Goal: Obtain resource: Download file/media

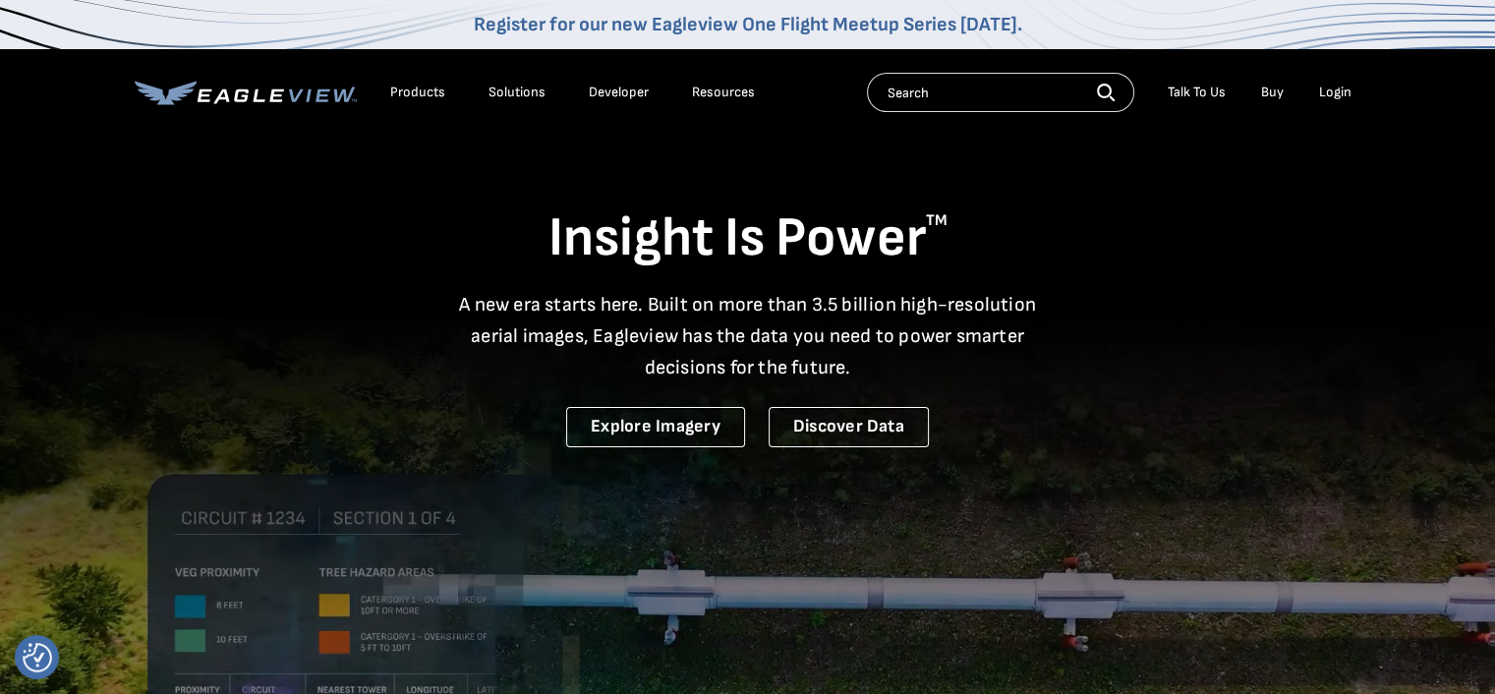
click at [1327, 96] on div "Login" at bounding box center [1335, 93] width 32 height 18
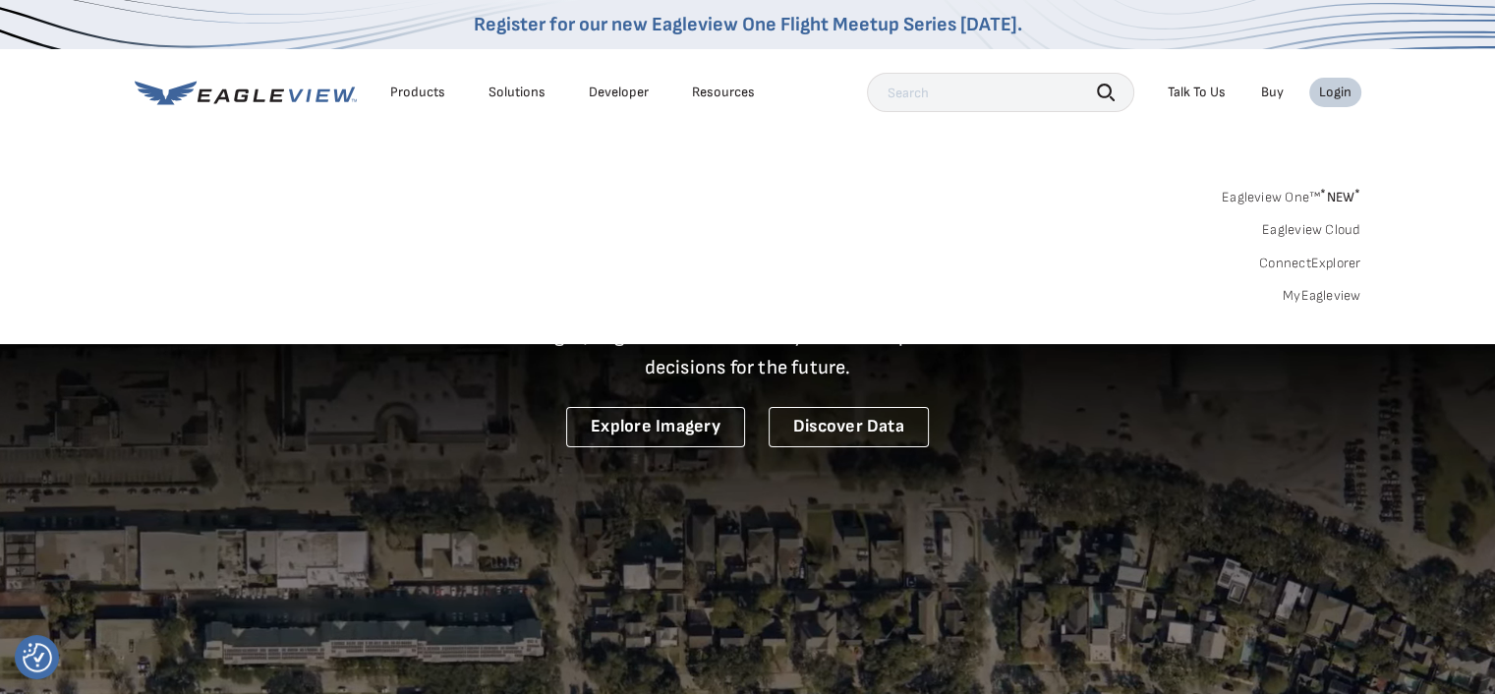
click at [1333, 297] on link "MyEagleview" at bounding box center [1322, 296] width 79 height 18
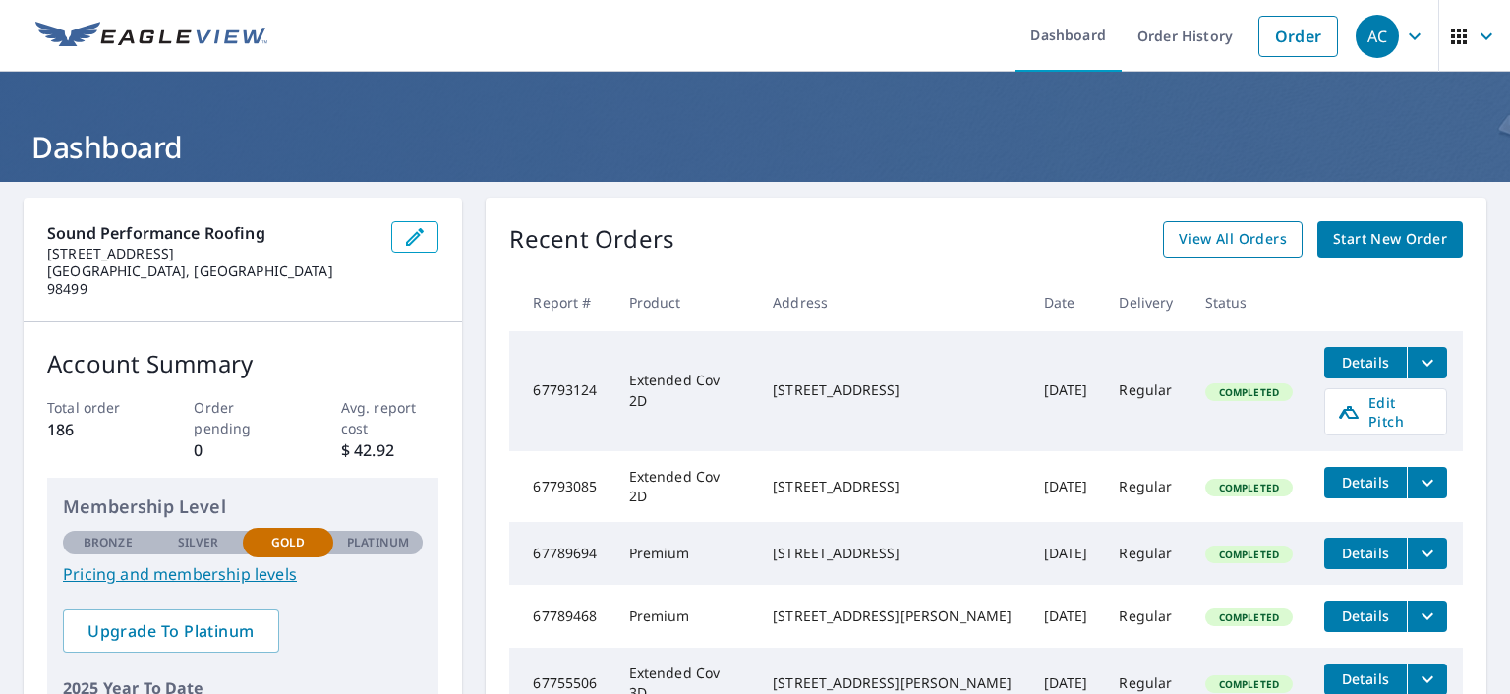
click at [1261, 235] on span "View All Orders" at bounding box center [1233, 239] width 108 height 25
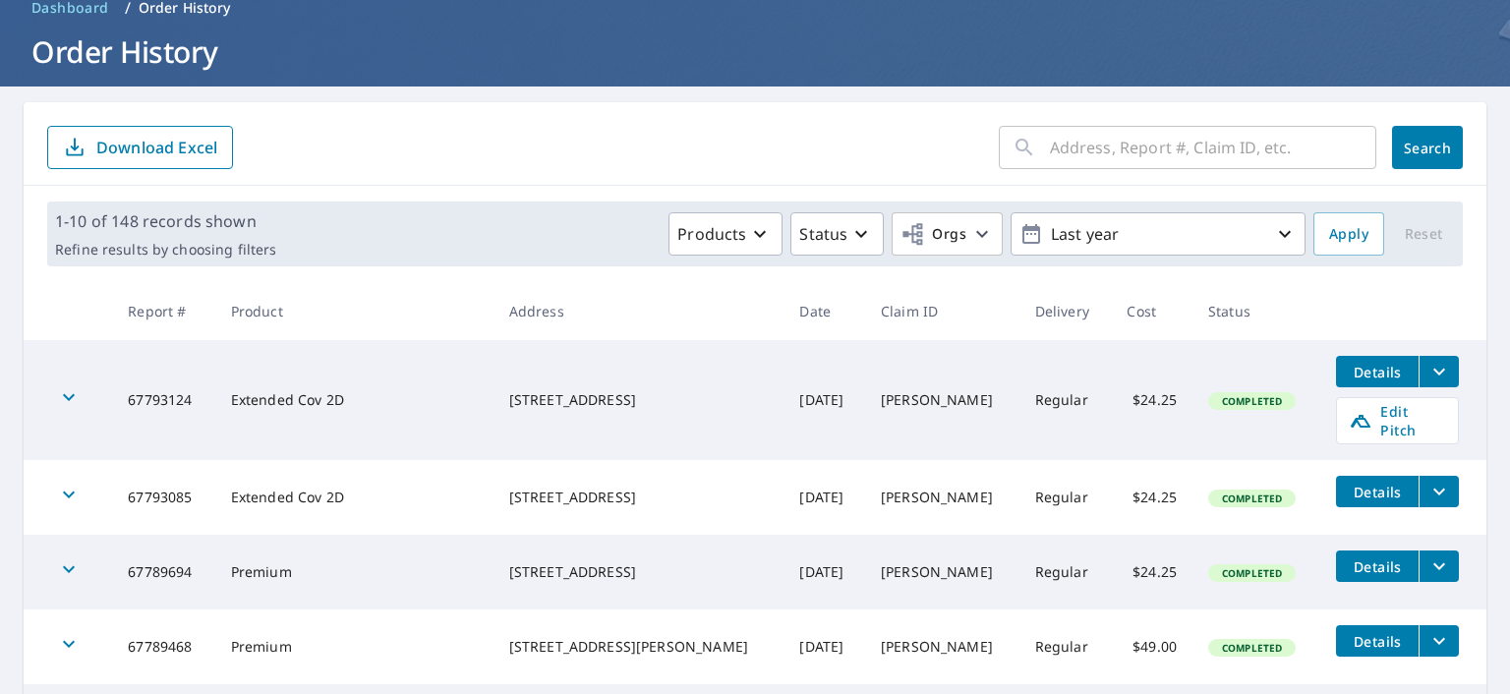
scroll to position [96, 0]
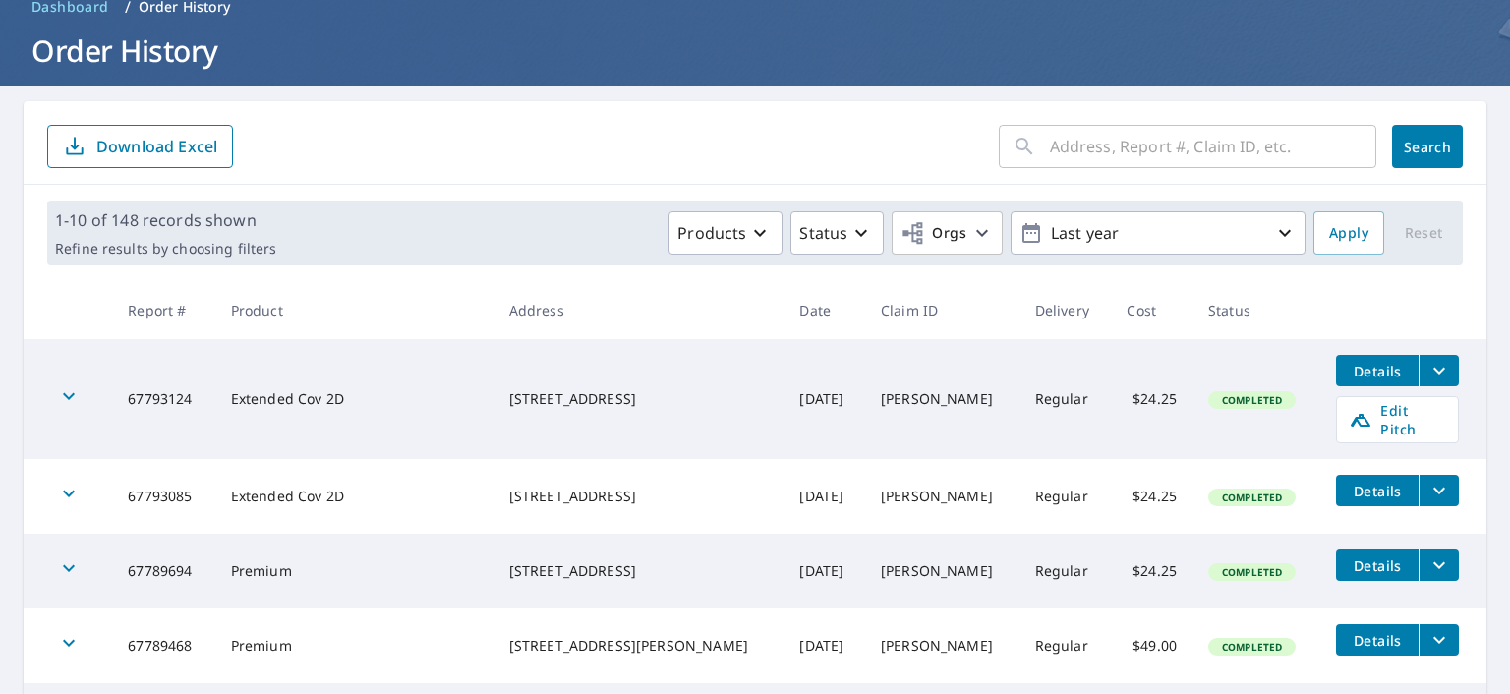
click at [1427, 373] on icon "filesDropdownBtn-67793124" at bounding box center [1439, 371] width 24 height 24
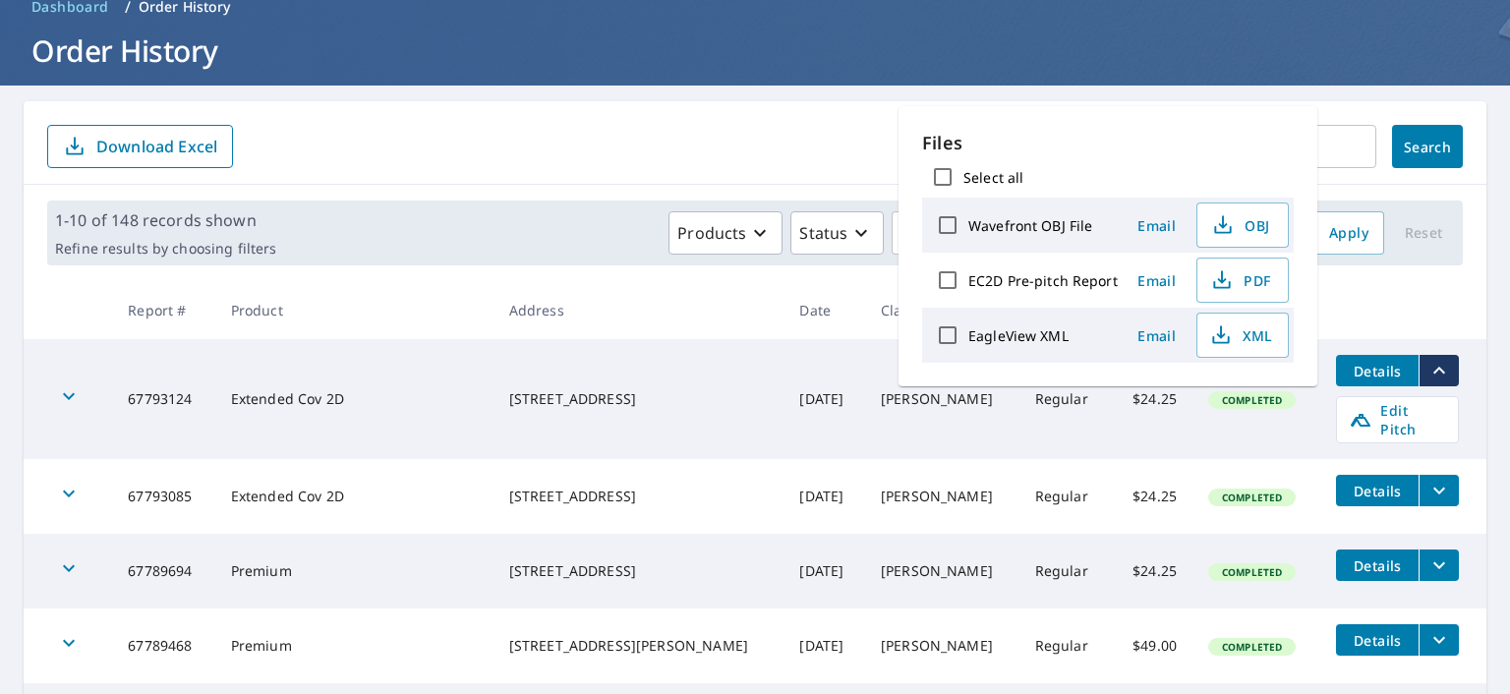
click at [543, 164] on form "​ Search Download Excel" at bounding box center [754, 146] width 1415 height 43
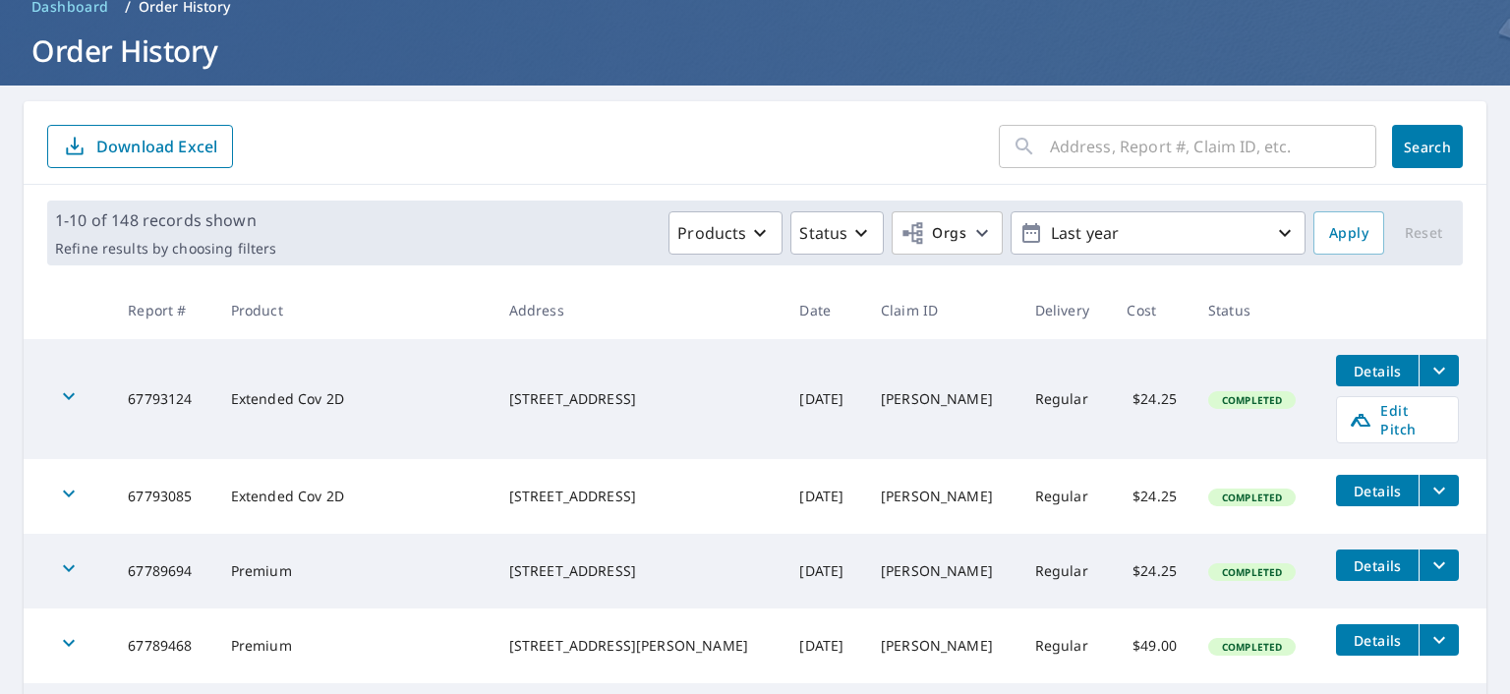
click at [1427, 553] on icon "filesDropdownBtn-67789694" at bounding box center [1439, 565] width 24 height 24
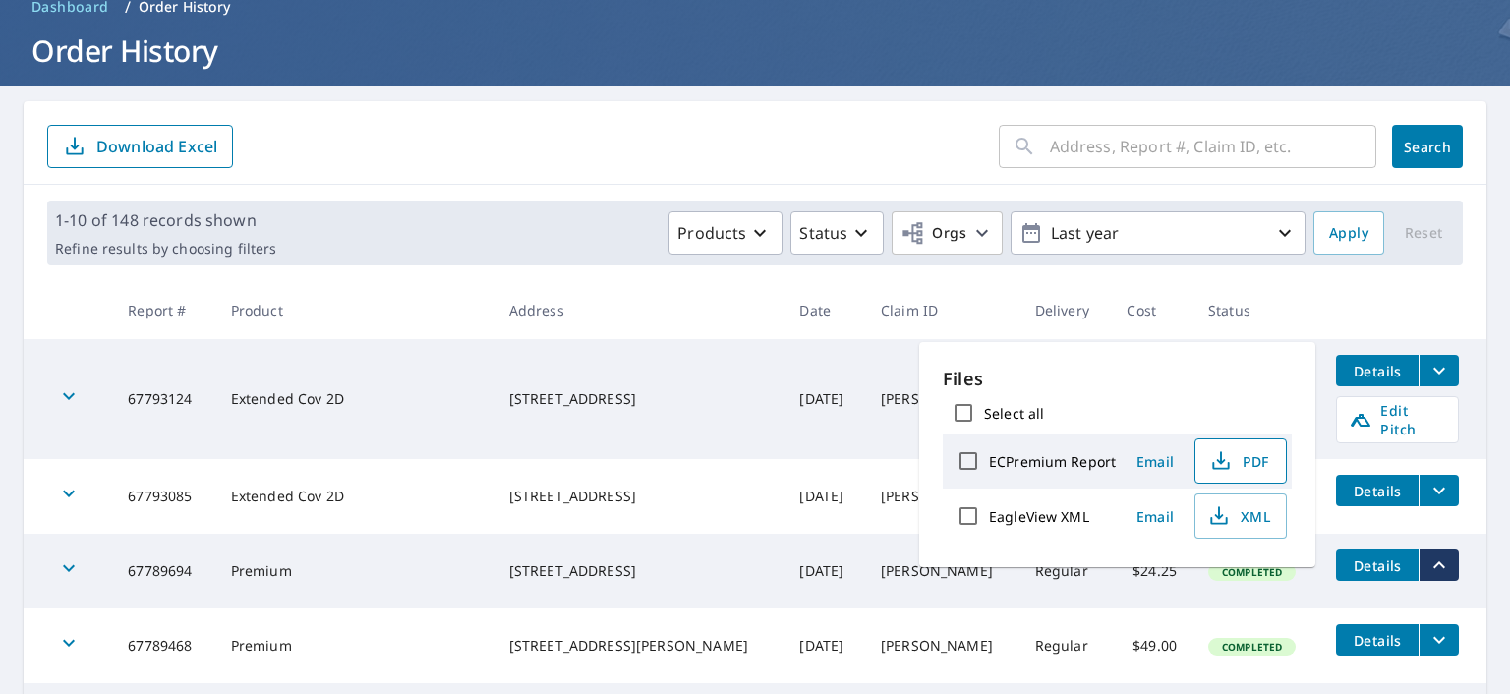
click at [1244, 463] on span "PDF" at bounding box center [1238, 461] width 63 height 24
click at [541, 147] on form "​ Search Download Excel" at bounding box center [754, 146] width 1415 height 43
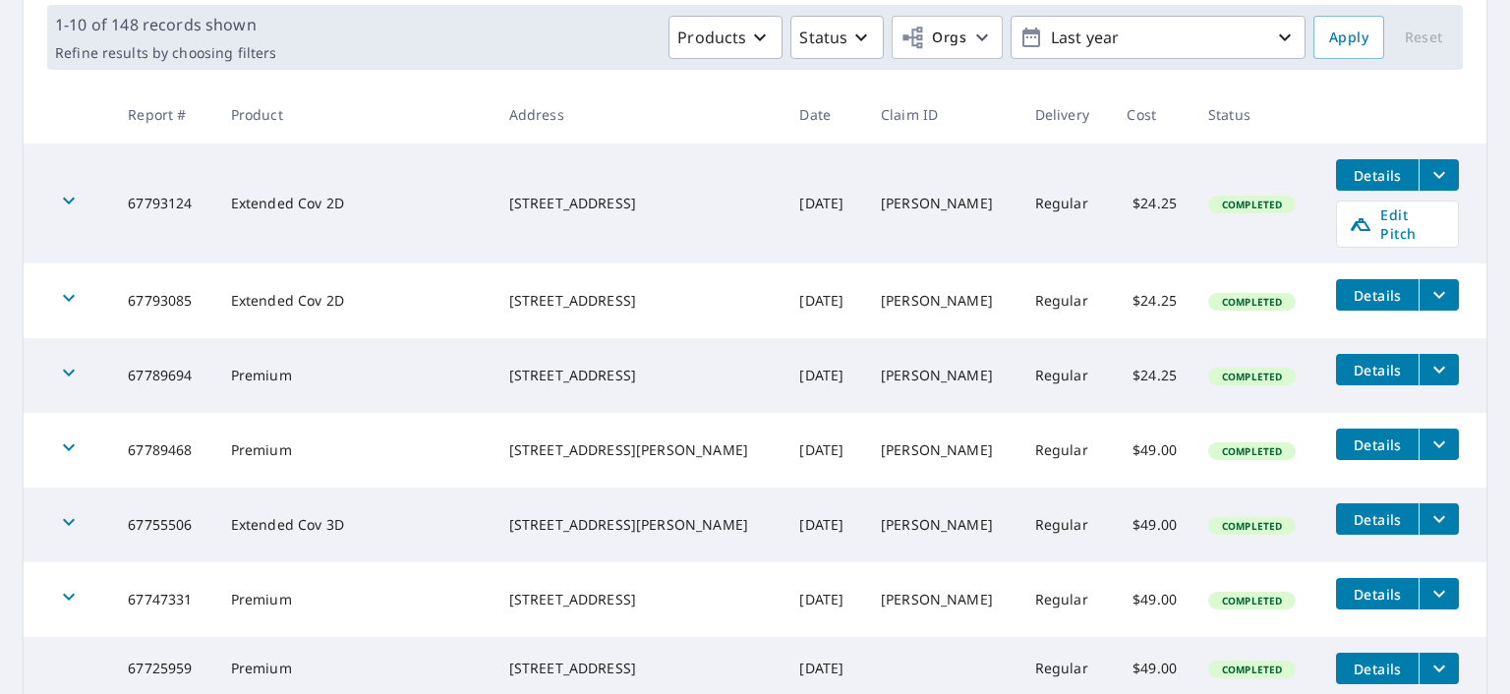
scroll to position [293, 0]
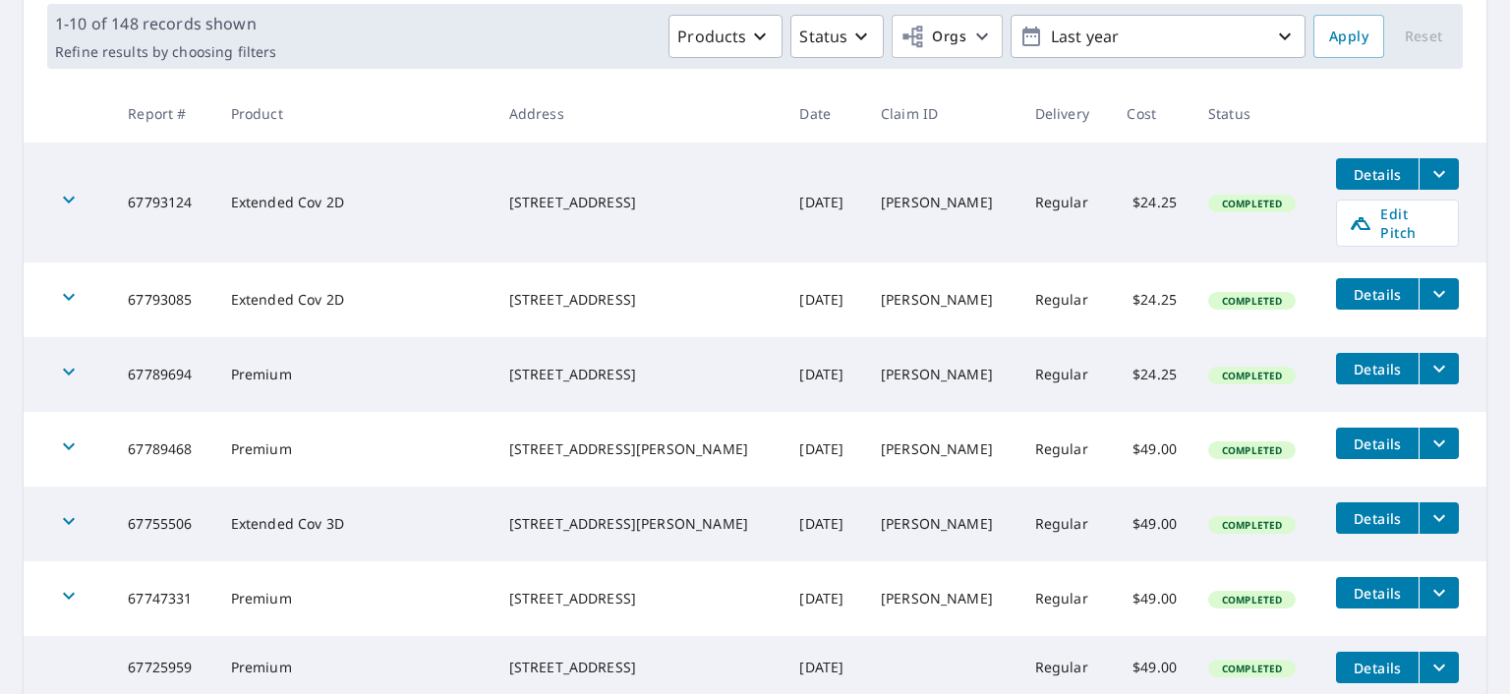
click at [1427, 581] on icon "filesDropdownBtn-67747331" at bounding box center [1439, 593] width 24 height 24
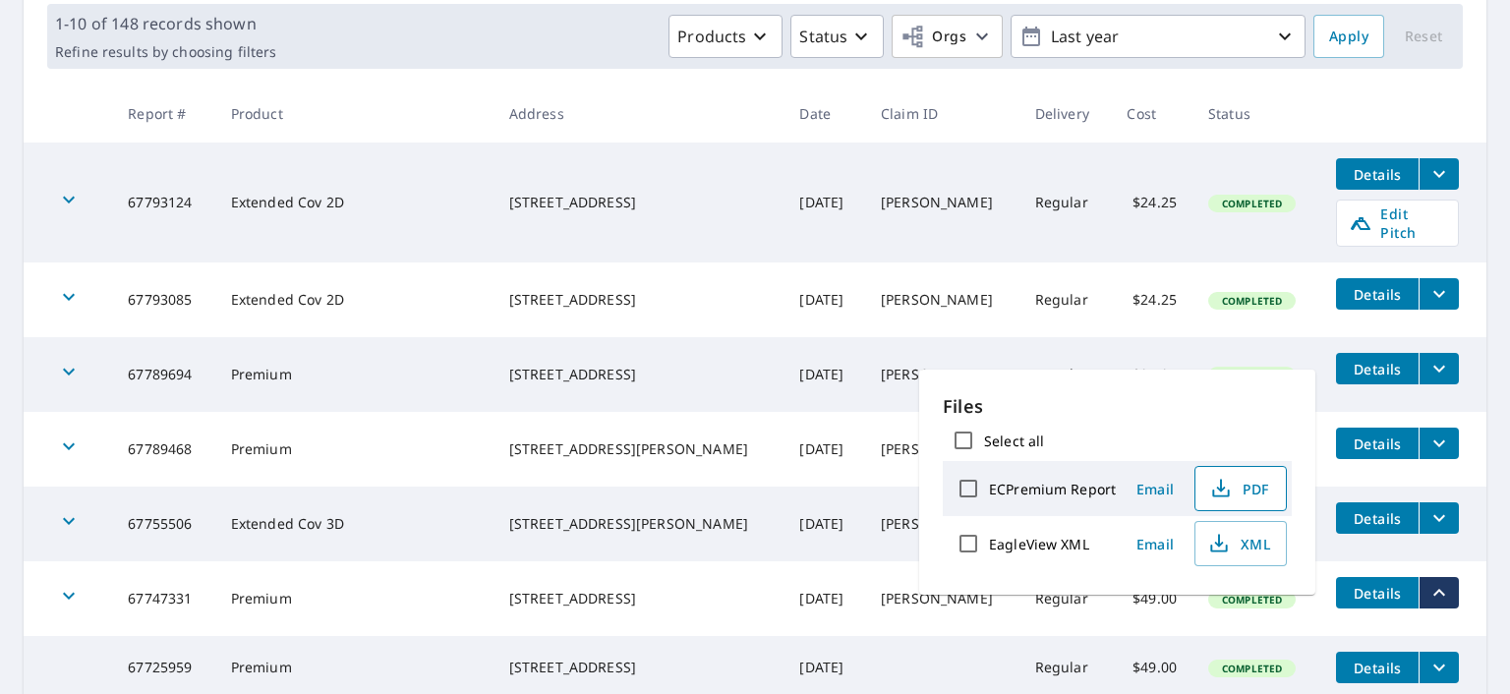
click at [1251, 482] on span "PDF" at bounding box center [1238, 489] width 63 height 24
click at [481, 23] on div "Products Status Orgs Last year" at bounding box center [794, 36] width 1021 height 43
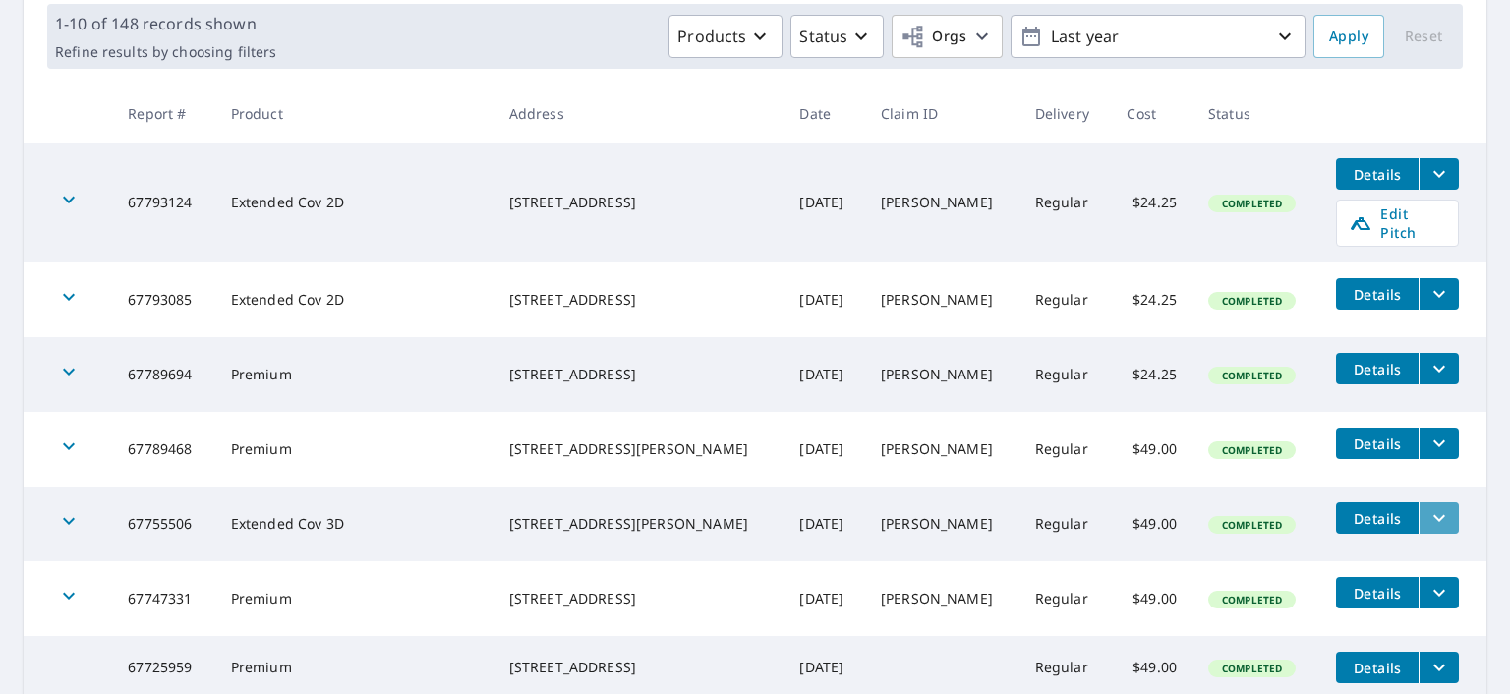
click at [1427, 506] on icon "filesDropdownBtn-67755506" at bounding box center [1439, 518] width 24 height 24
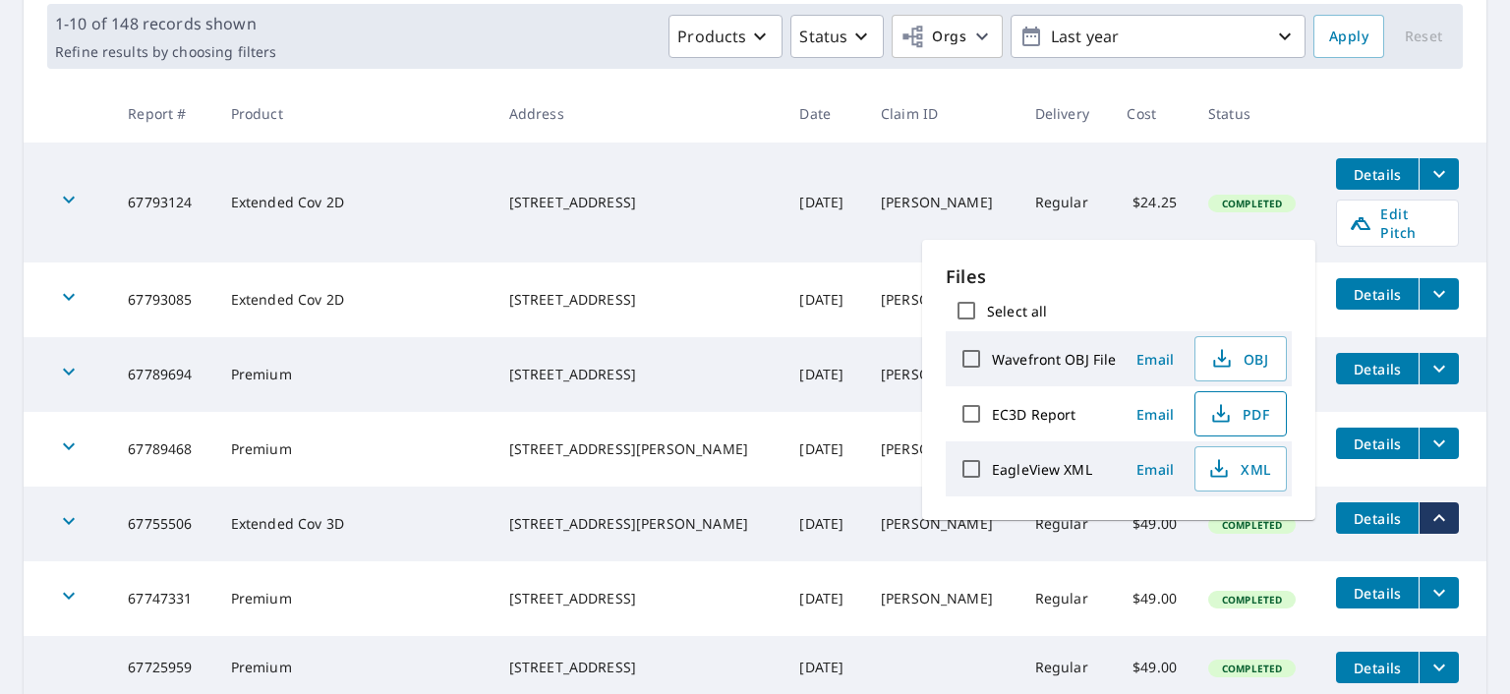
click at [1246, 411] on span "PDF" at bounding box center [1238, 414] width 63 height 24
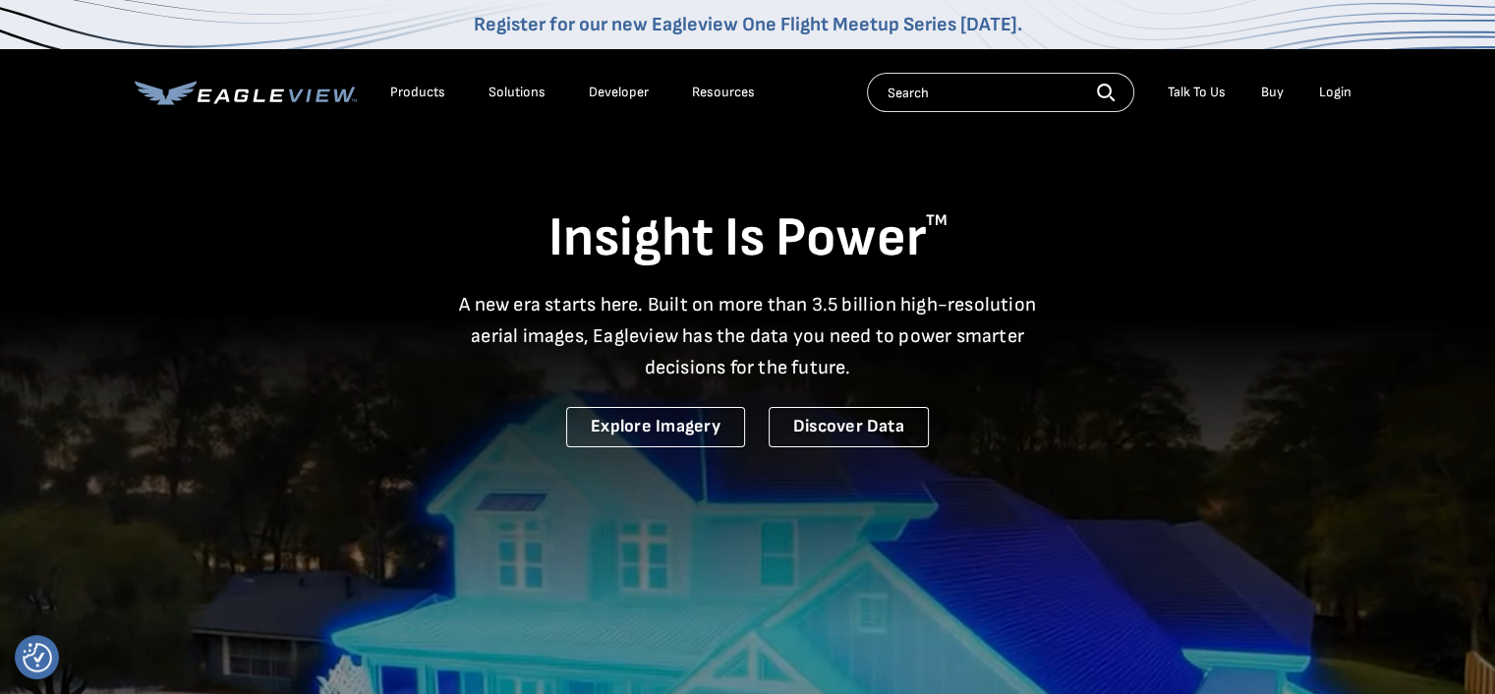
click at [1332, 93] on div "Login" at bounding box center [1335, 93] width 32 height 18
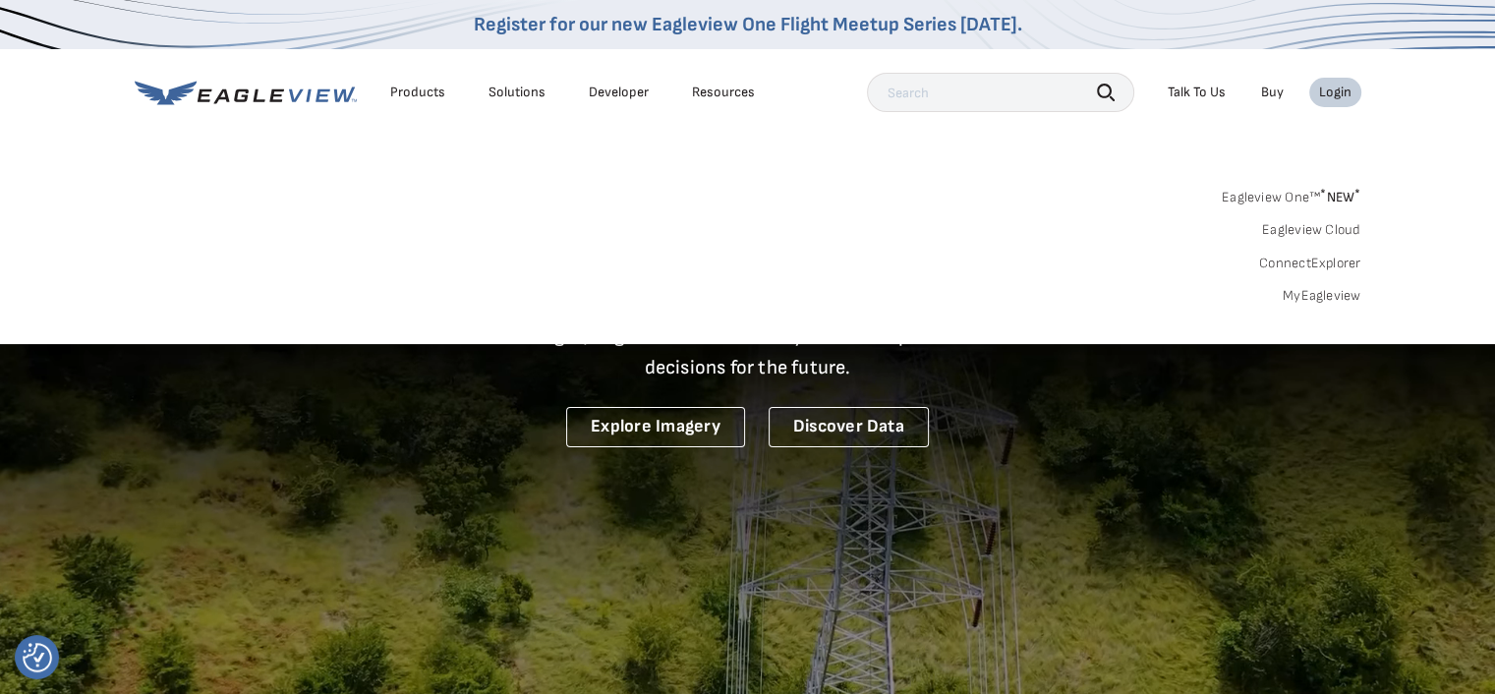
click at [1324, 297] on link "MyEagleview" at bounding box center [1322, 296] width 79 height 18
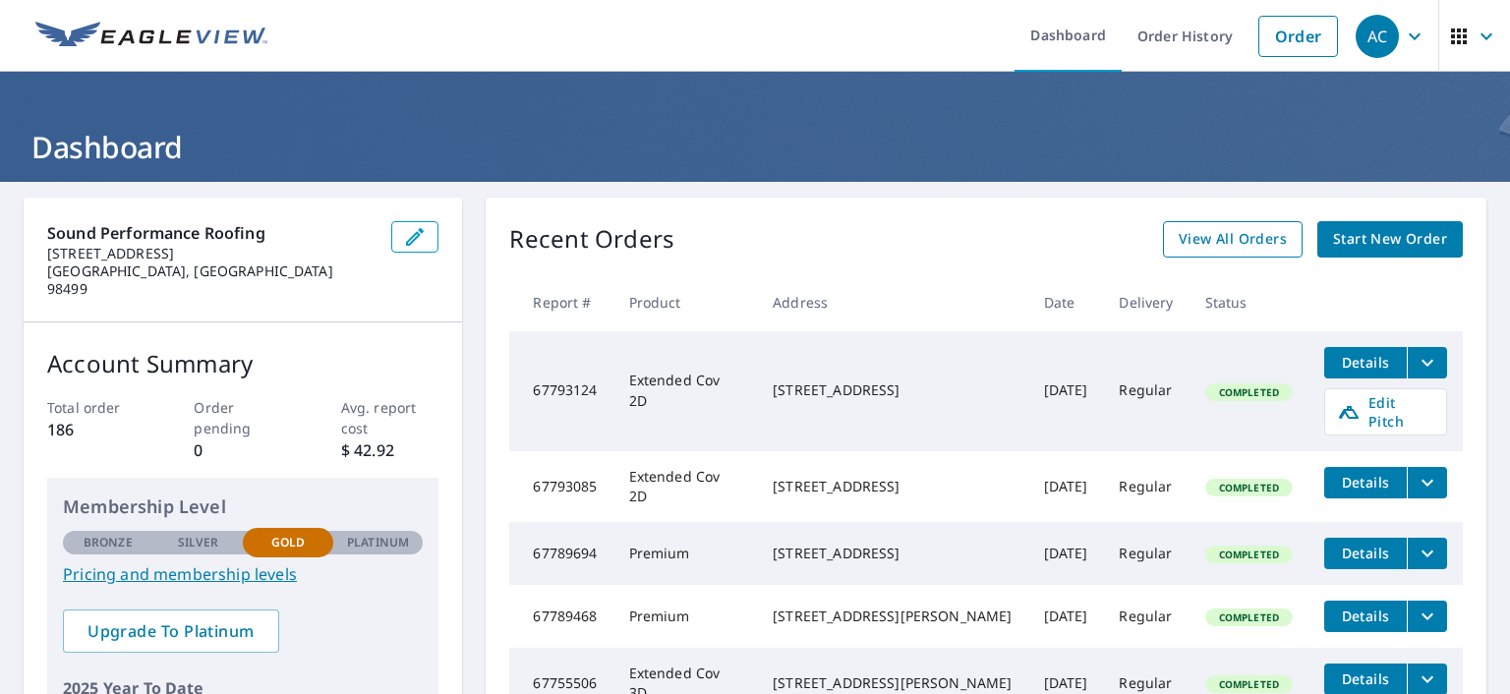
click at [1243, 241] on span "View All Orders" at bounding box center [1233, 239] width 108 height 25
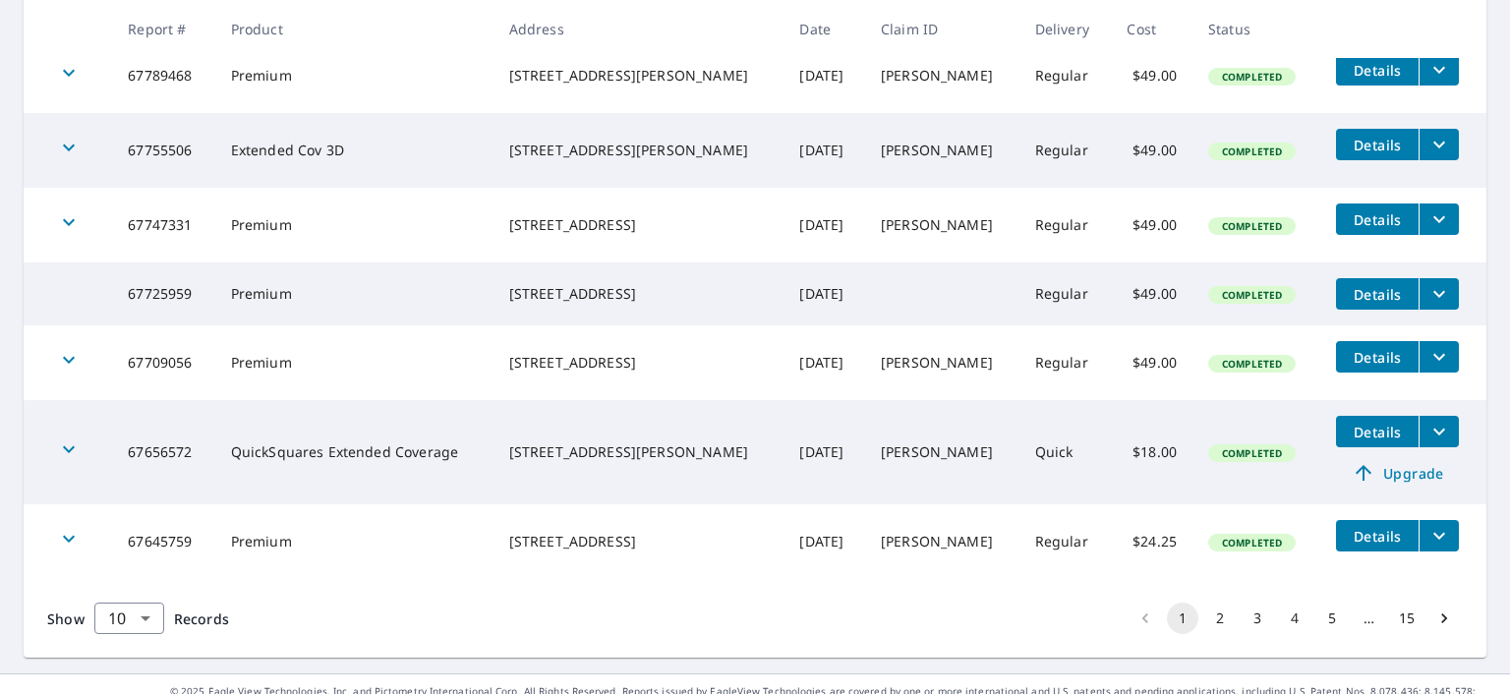
scroll to position [689, 0]
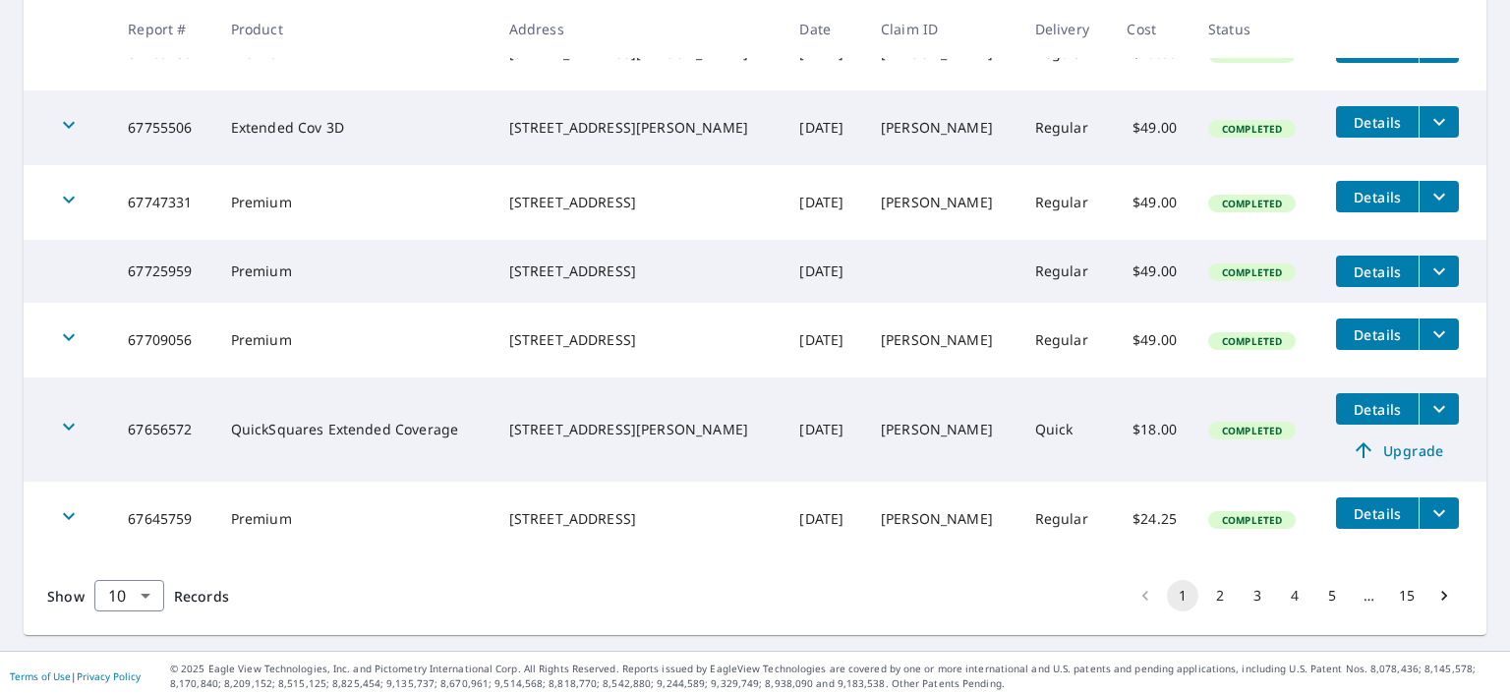
click at [1209, 588] on button "2" at bounding box center [1219, 595] width 31 height 31
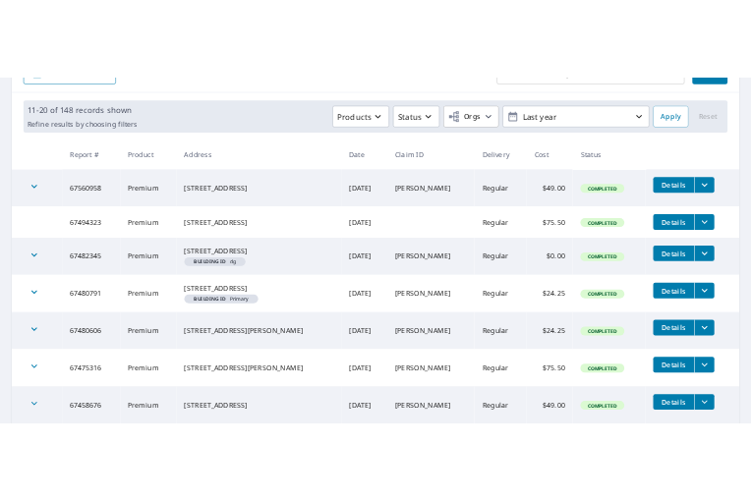
scroll to position [250, 0]
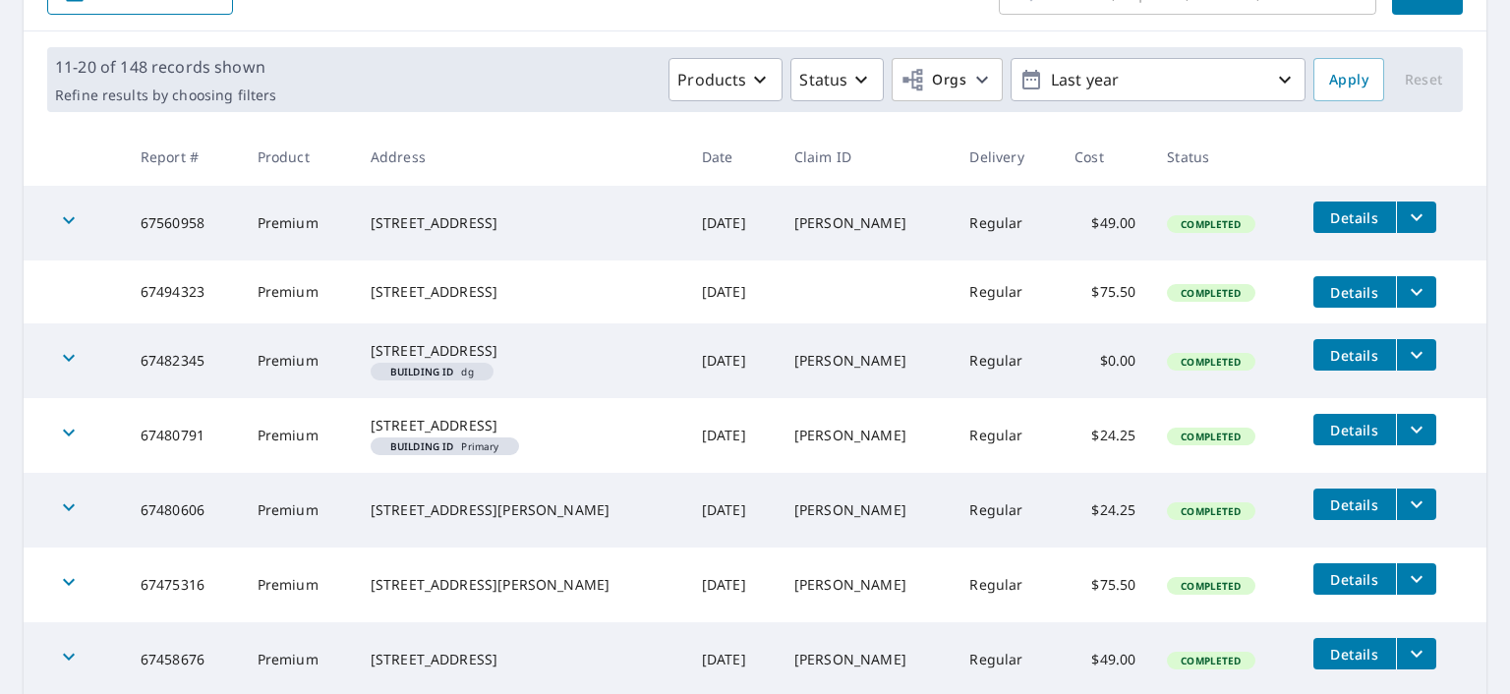
click at [1405, 217] on icon "filesDropdownBtn-67560958" at bounding box center [1417, 217] width 24 height 24
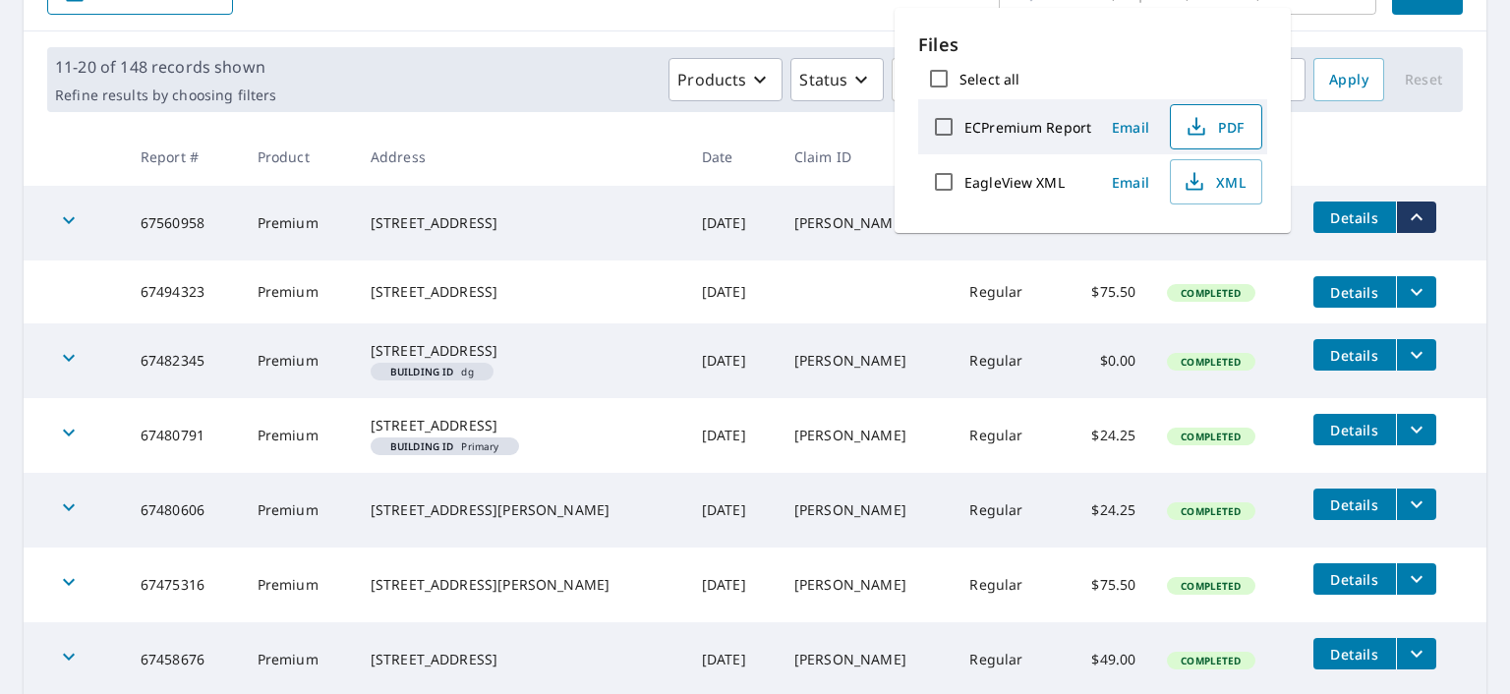
click at [1213, 129] on span "PDF" at bounding box center [1213, 127] width 63 height 24
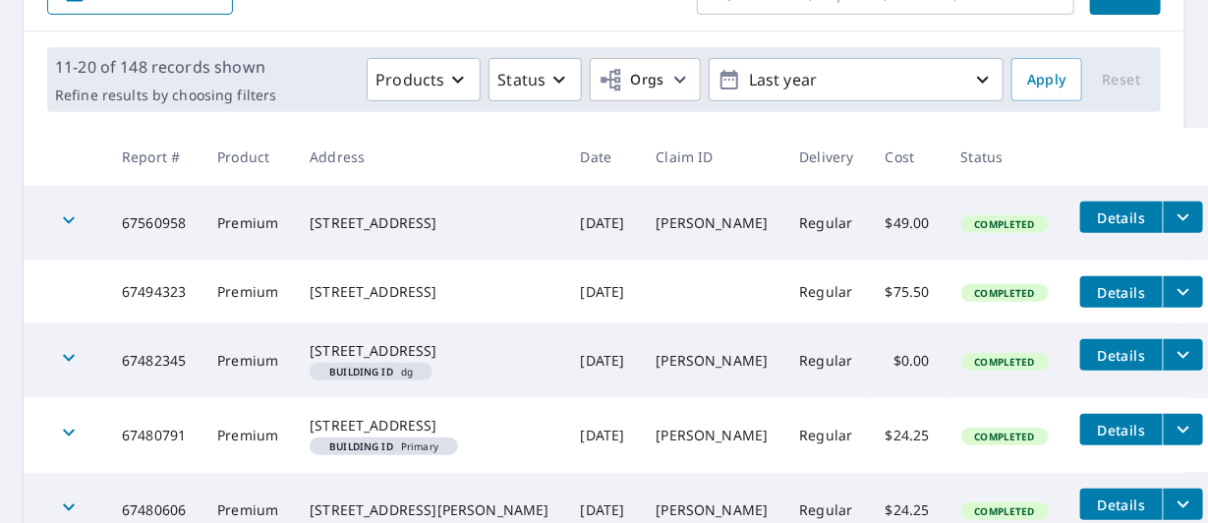
click at [566, 473] on td "Sep 17, 2025" at bounding box center [603, 435] width 76 height 75
